Goal: Information Seeking & Learning: Learn about a topic

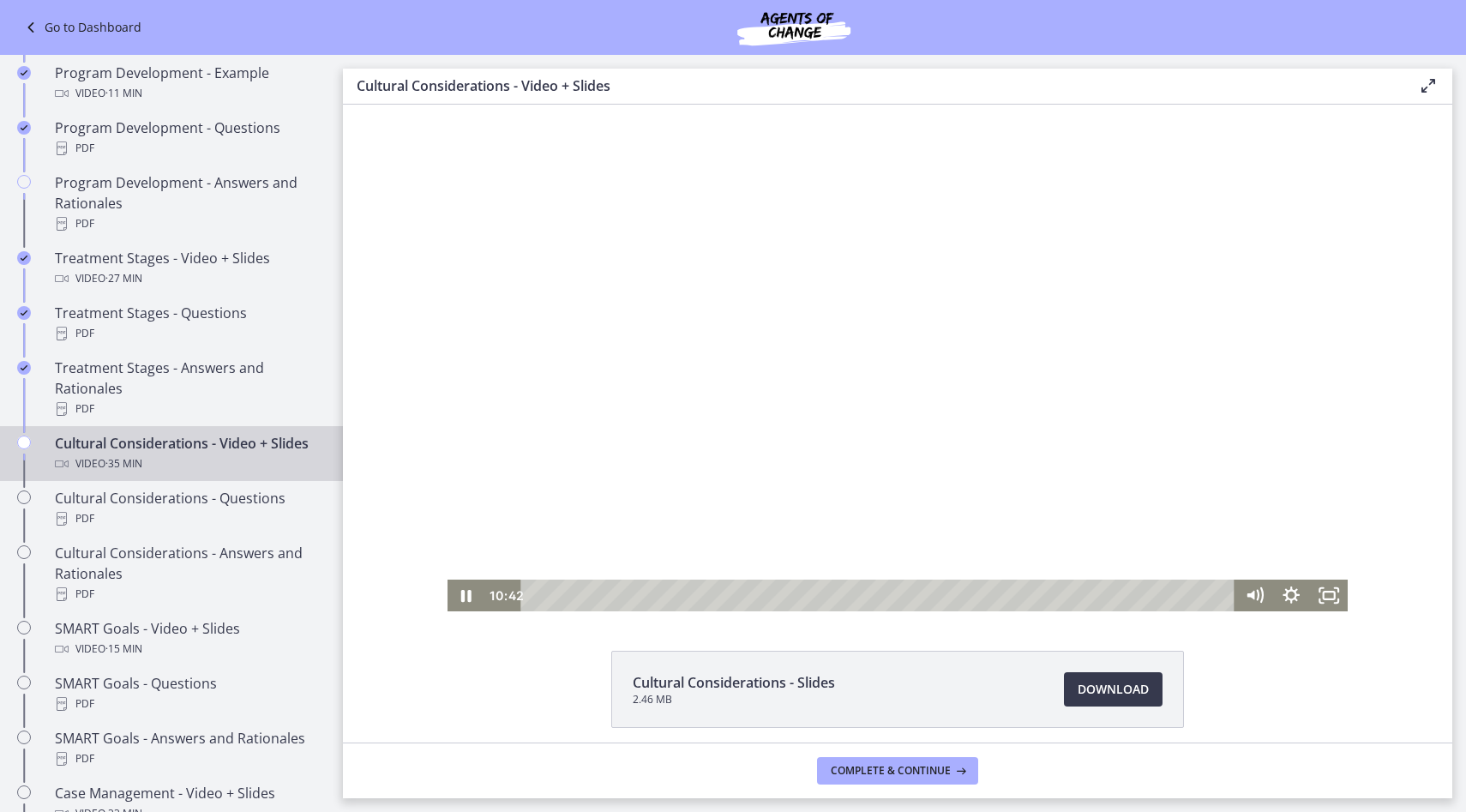
click at [745, 590] on div "Playbar" at bounding box center [881, 595] width 691 height 32
click at [1194, 594] on div "33:32" at bounding box center [881, 595] width 691 height 32
click at [1205, 592] on div "34:06" at bounding box center [881, 595] width 691 height 32
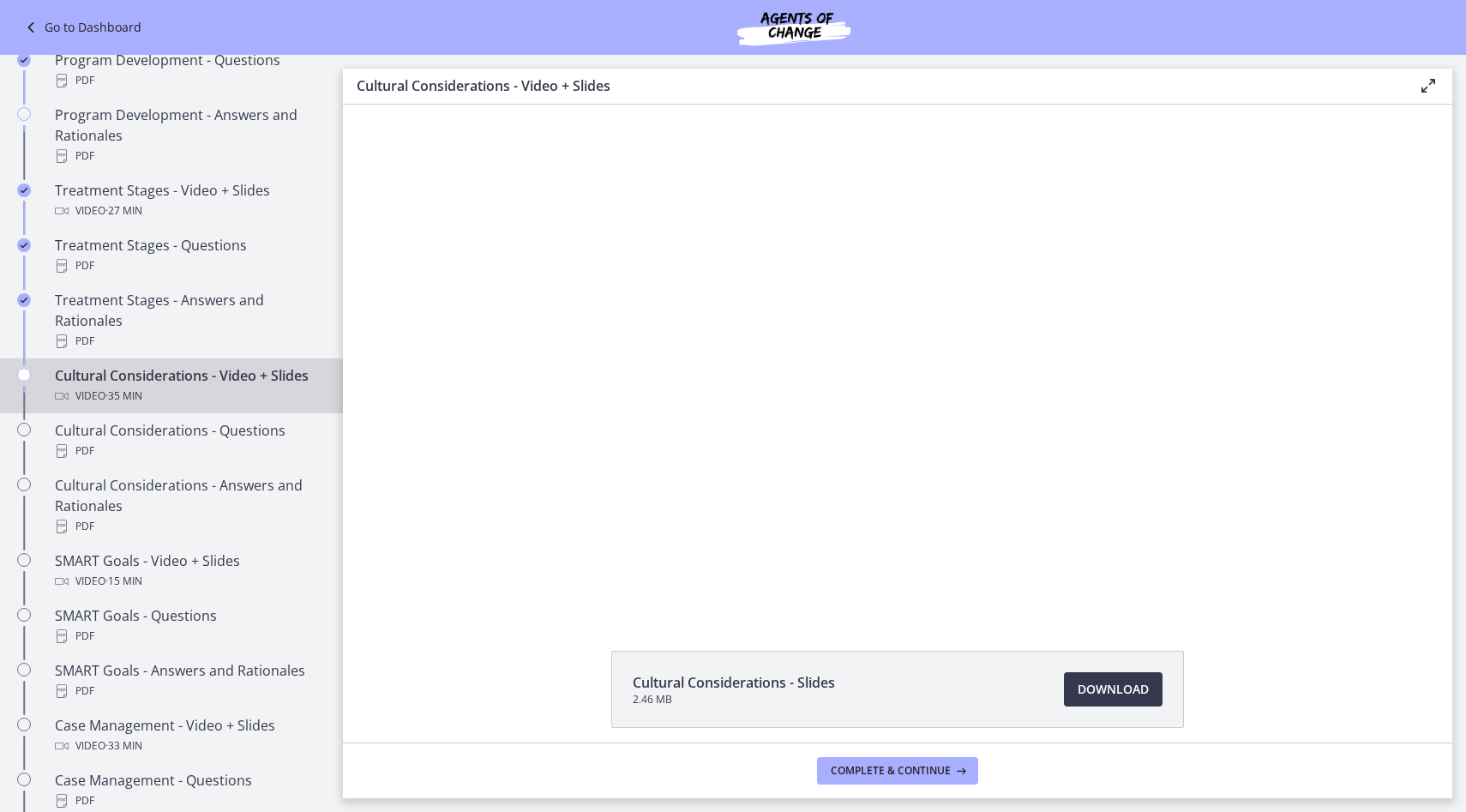
scroll to position [951, 0]
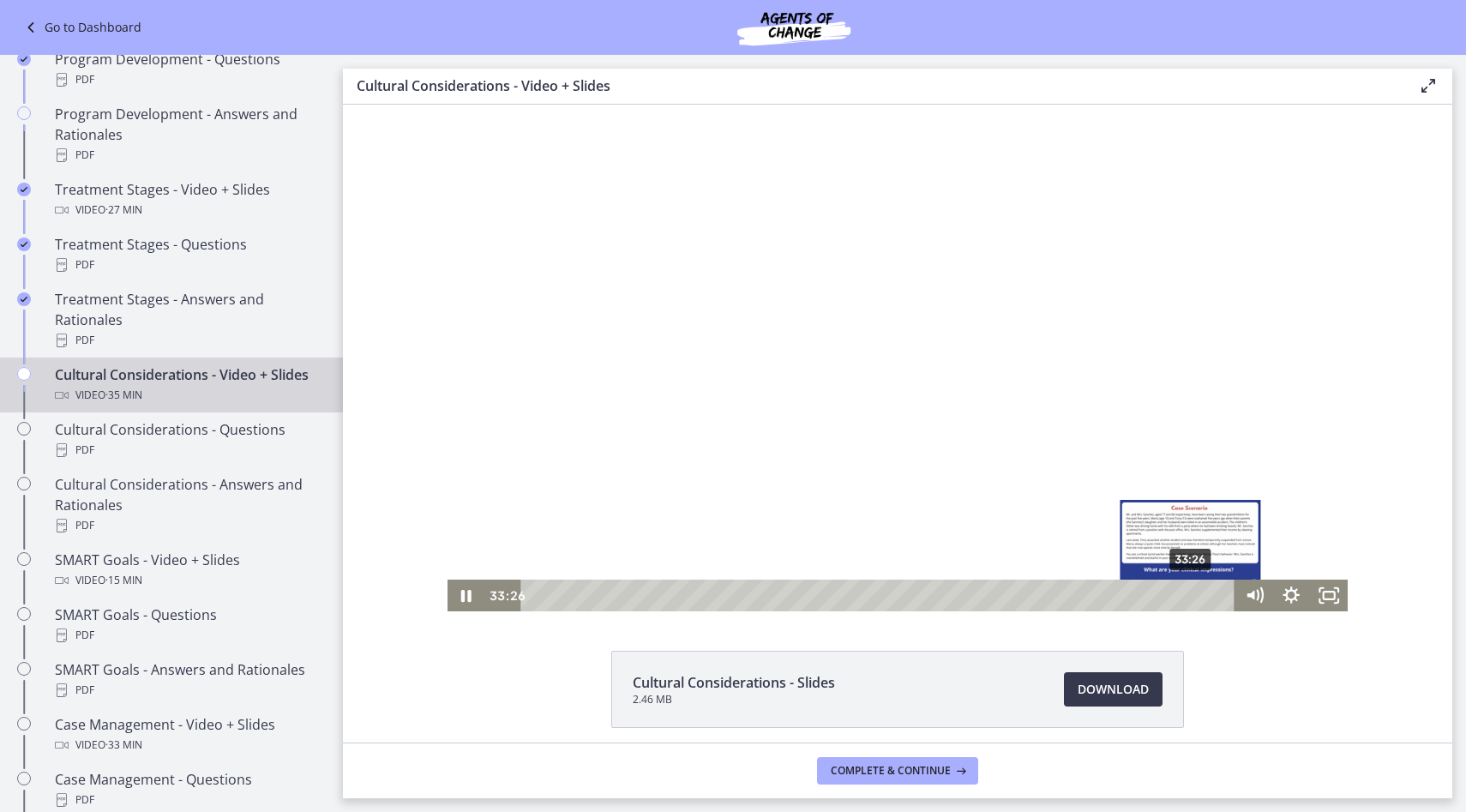
click at [1192, 596] on div "33:26" at bounding box center [881, 595] width 691 height 32
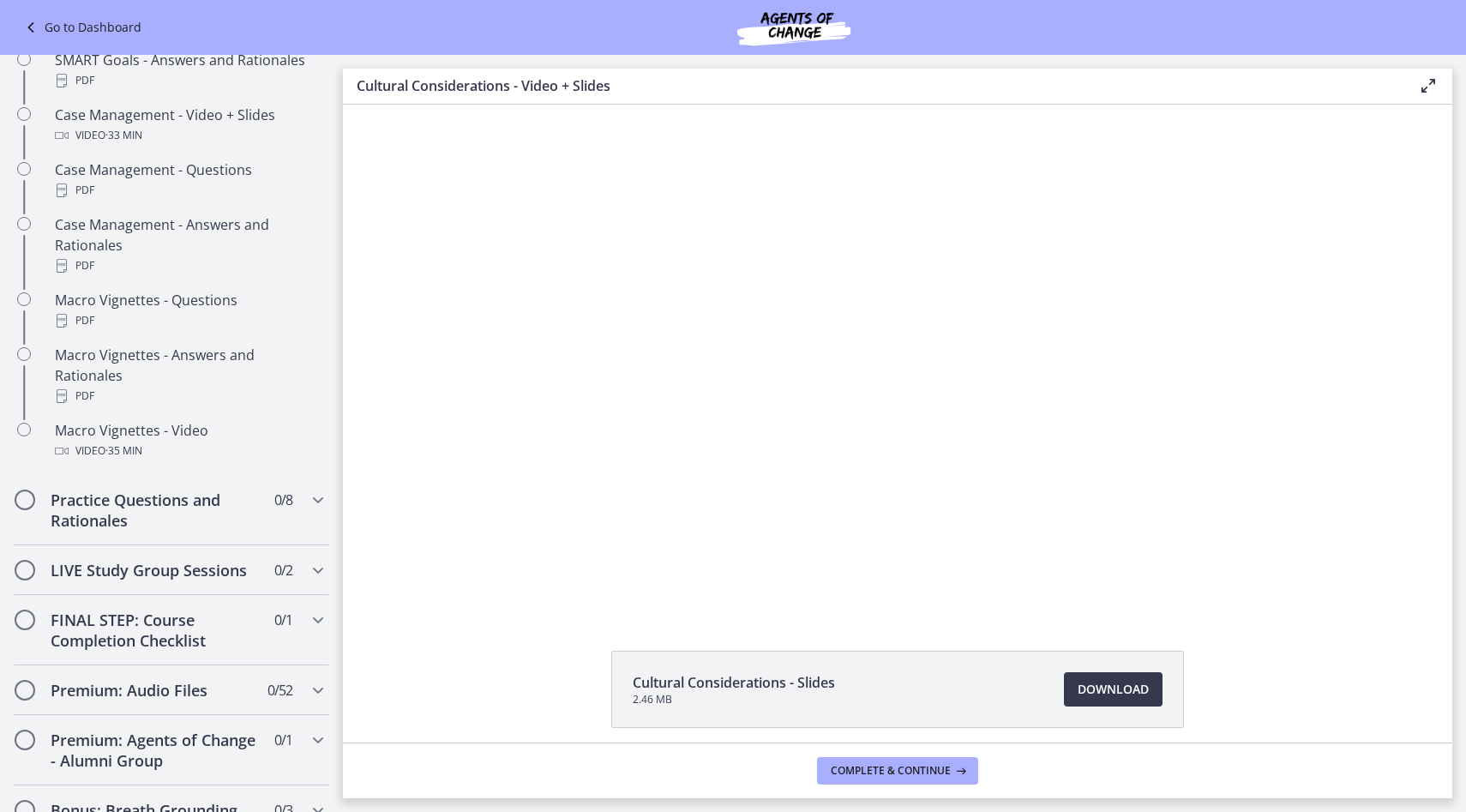
scroll to position [1550, 0]
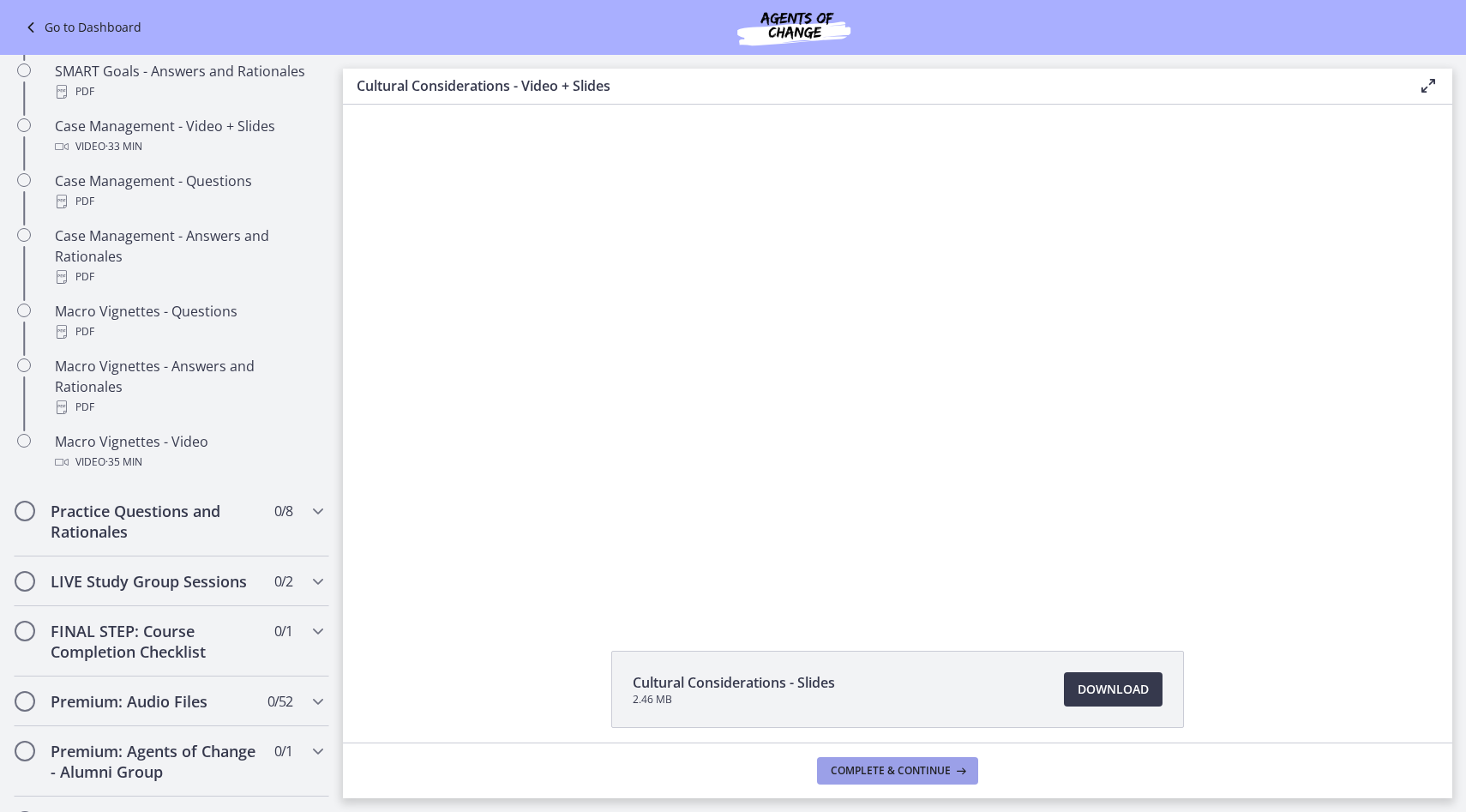
click at [921, 769] on span "Complete & continue" at bounding box center [891, 770] width 120 height 14
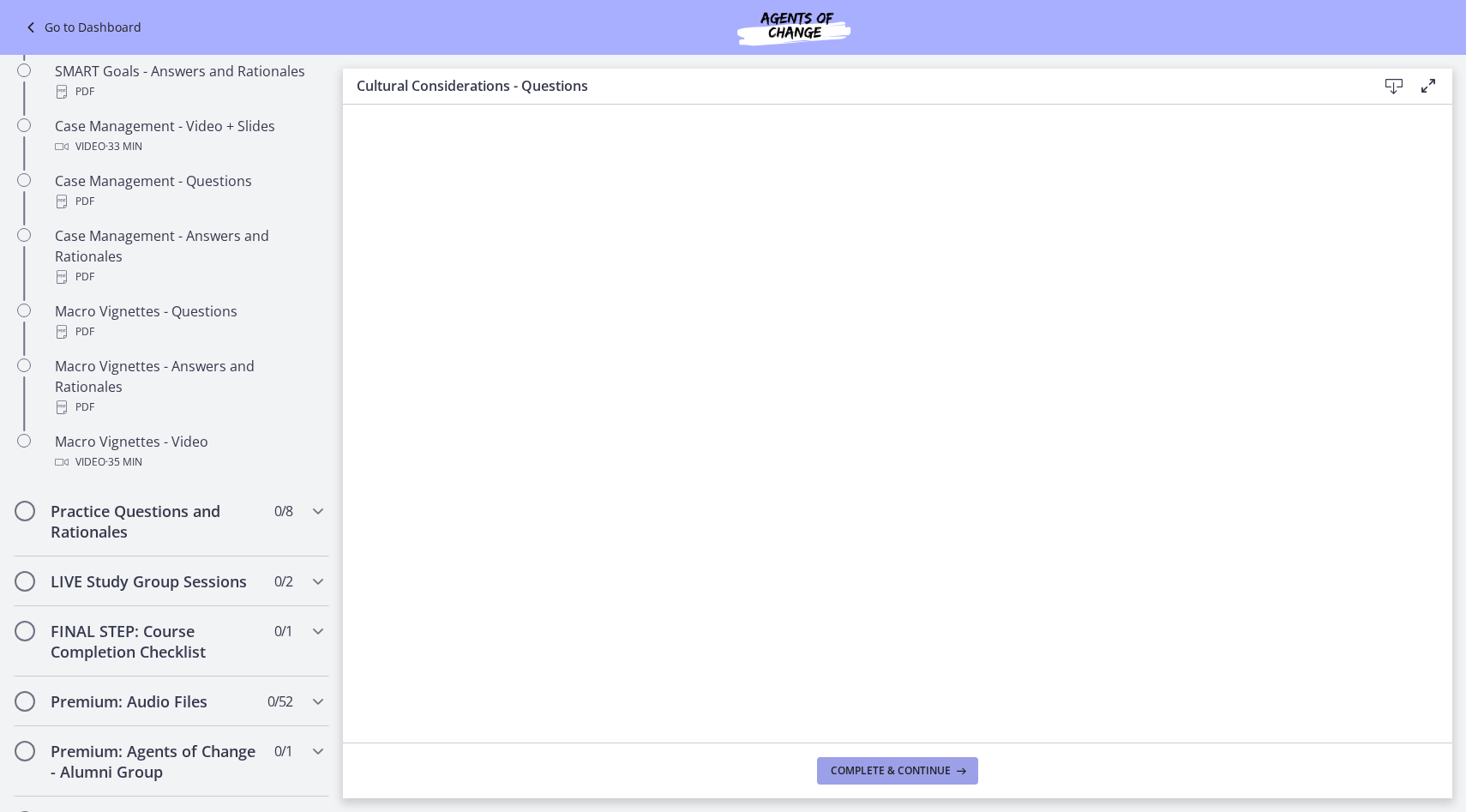
click at [885, 773] on span "Complete & continue" at bounding box center [891, 770] width 120 height 14
click at [931, 778] on button "Complete & continue" at bounding box center [898, 771] width 161 height 27
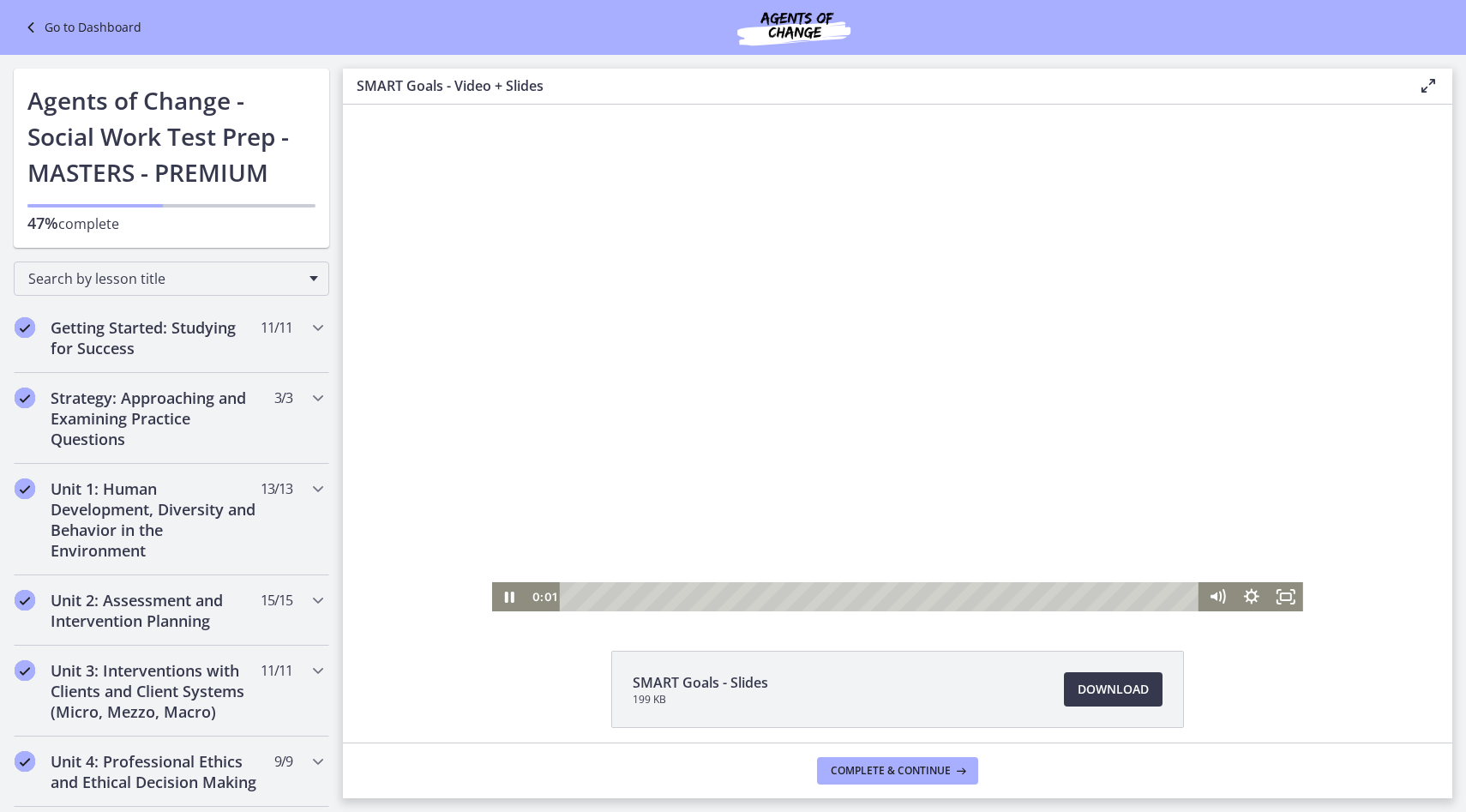
click at [902, 422] on div at bounding box center [898, 358] width 811 height 507
click at [891, 773] on span "Complete & continue" at bounding box center [891, 770] width 120 height 14
